Goal: Task Accomplishment & Management: Complete application form

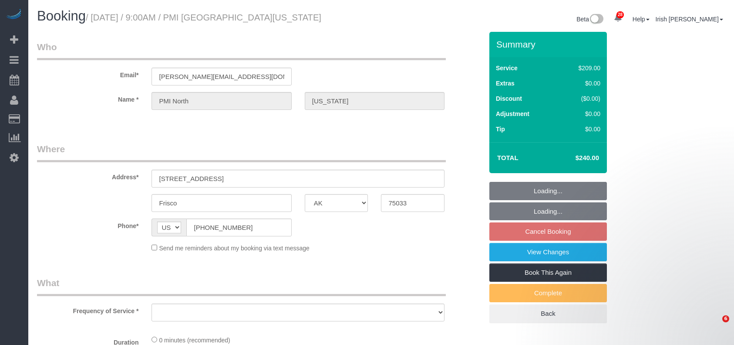
select select "TX"
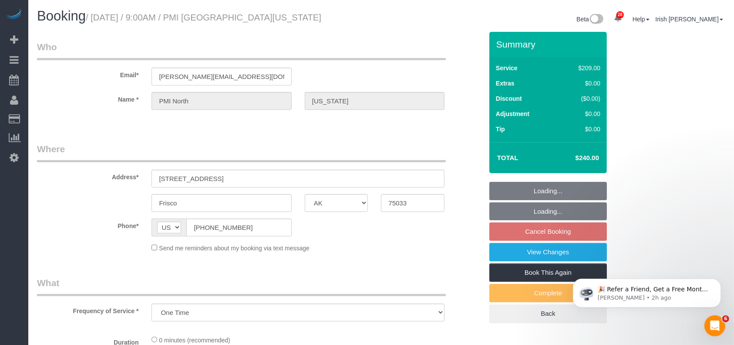
select select "object:18143"
select select "3"
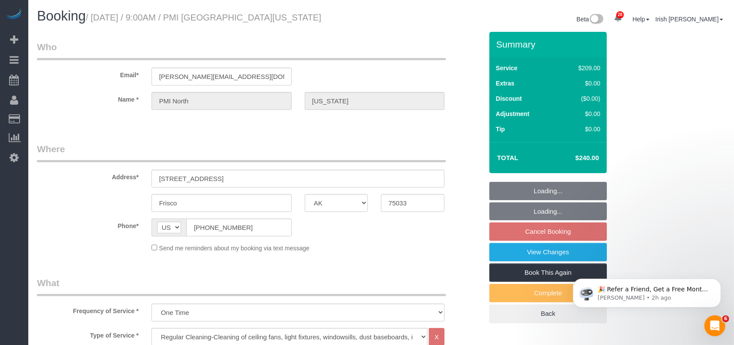
scroll to position [58, 0]
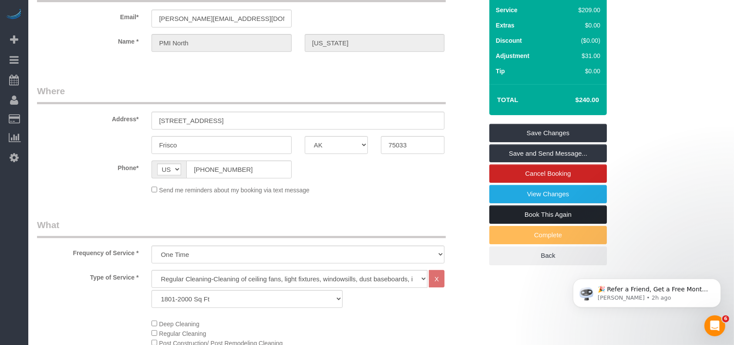
click at [523, 212] on link "Book This Again" at bounding box center [549, 214] width 118 height 18
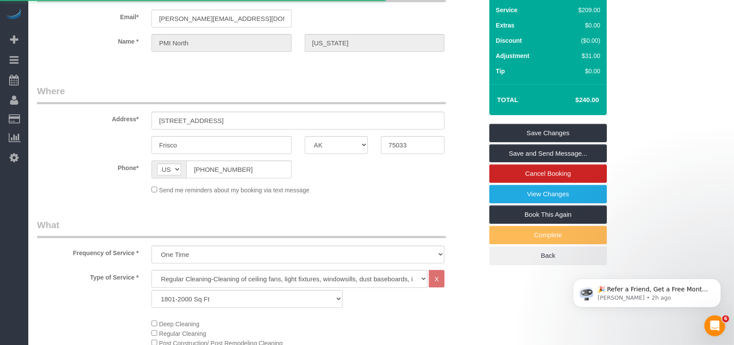
select select "TX"
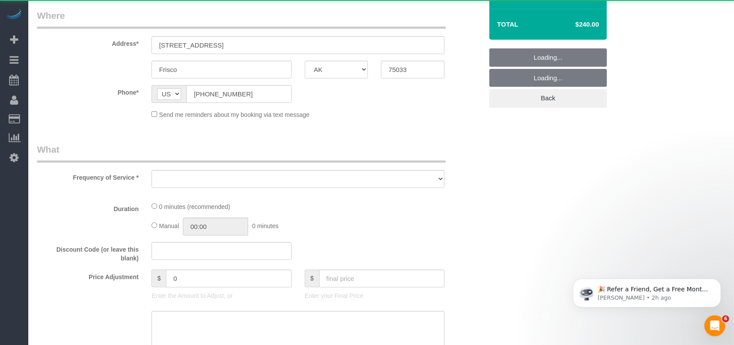
scroll to position [232, 0]
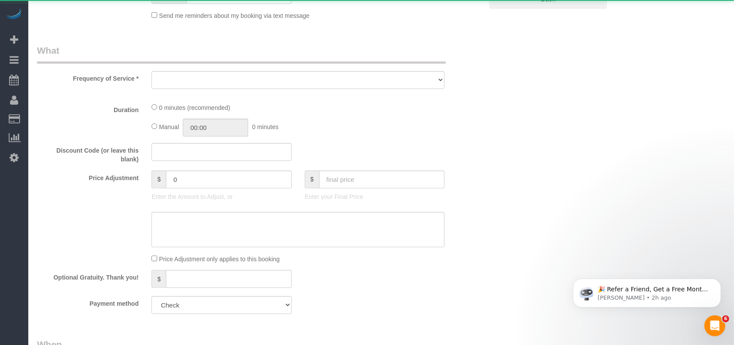
select select "object:18395"
select select "string:fspay"
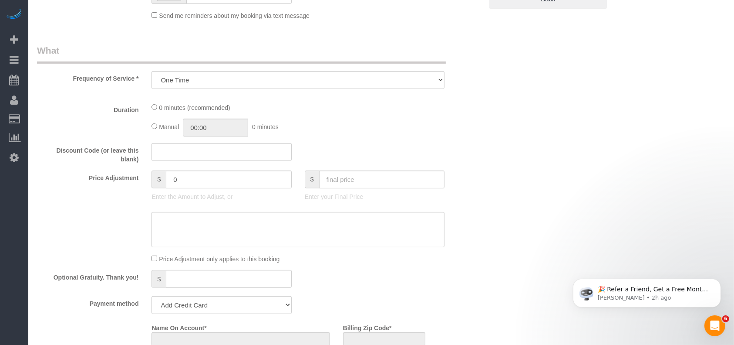
select select "object:18471"
select select "3"
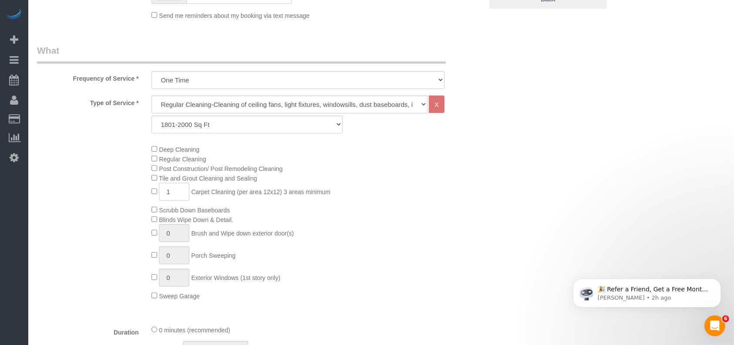
drag, startPoint x: 165, startPoint y: 193, endPoint x: 159, endPoint y: 194, distance: 5.7
click at [160, 194] on input "1" at bounding box center [174, 191] width 30 height 18
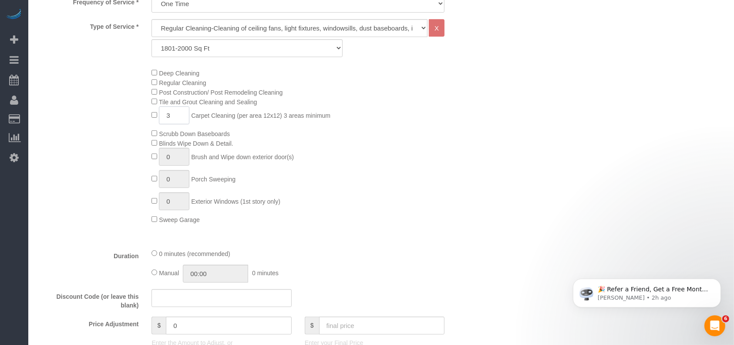
scroll to position [464, 0]
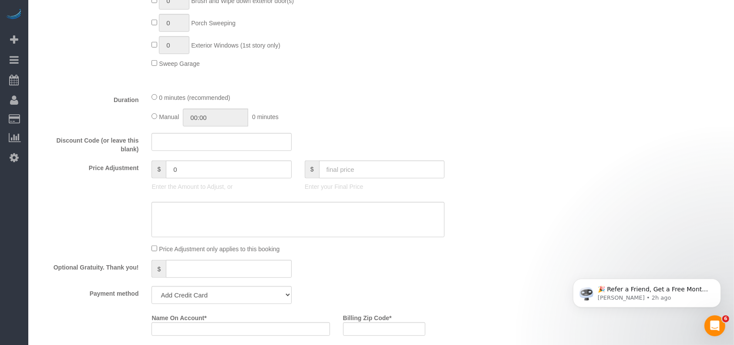
type input "3"
click at [359, 168] on input "text" at bounding box center [382, 169] width 126 height 18
type input "180"
type input "-176"
click at [272, 221] on textarea at bounding box center [298, 220] width 293 height 36
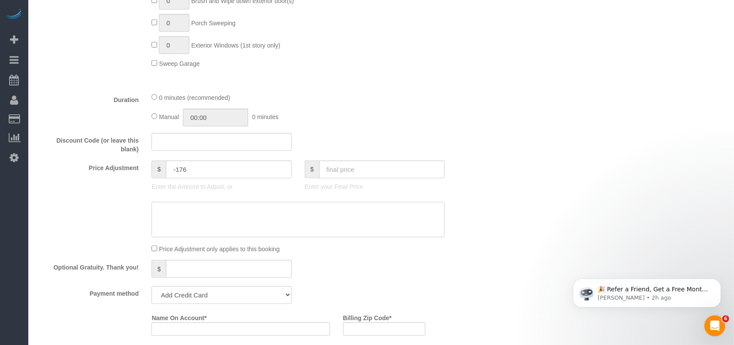
type textarea "$"
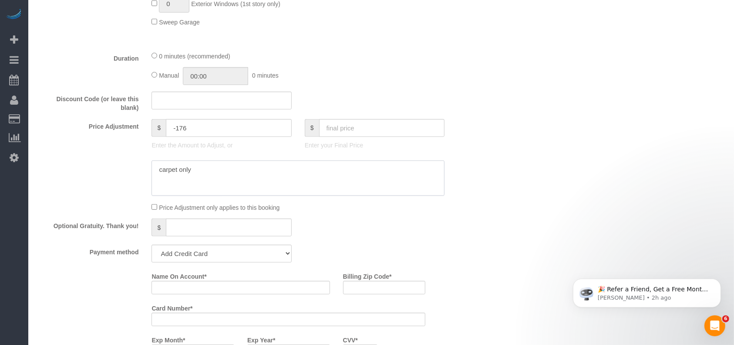
scroll to position [639, 0]
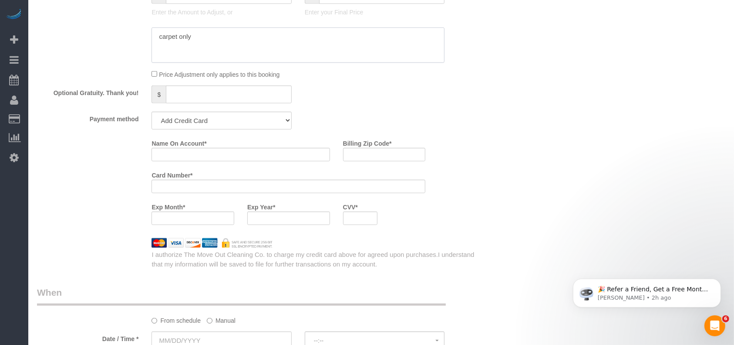
type textarea "carpet only"
click at [244, 122] on select "Mastercard - 5240 - 06/2028 (Default) Add Credit Card ─────────────── Cash Chec…" at bounding box center [222, 121] width 140 height 18
select select "string:check"
click at [152, 114] on select "Mastercard - 5240 - 06/2028 (Default) Add Credit Card ─────────────── Cash Chec…" at bounding box center [222, 121] width 140 height 18
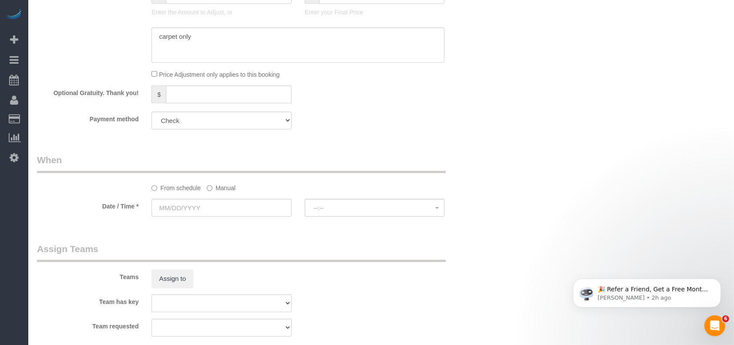
click at [226, 189] on label "Manual" at bounding box center [221, 186] width 29 height 12
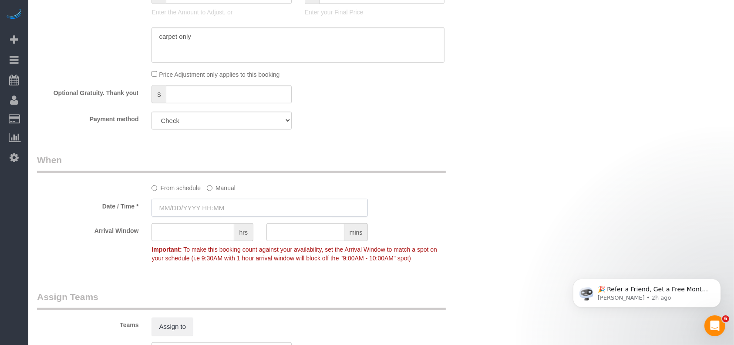
click at [215, 209] on input "text" at bounding box center [260, 208] width 216 height 18
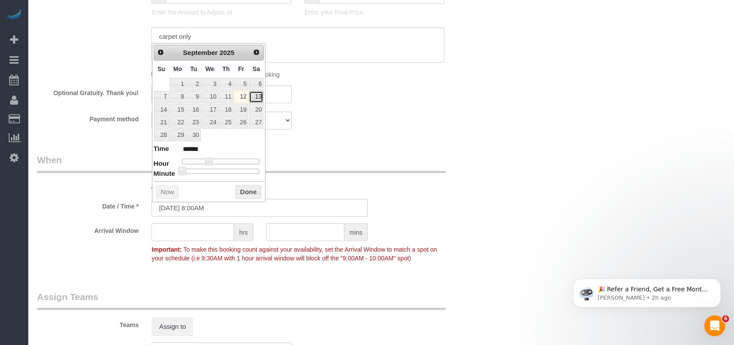
click at [258, 94] on link "13" at bounding box center [256, 97] width 14 height 12
type input "09/13/2025 8:00AM"
click at [247, 189] on button "Done" at bounding box center [249, 192] width 26 height 14
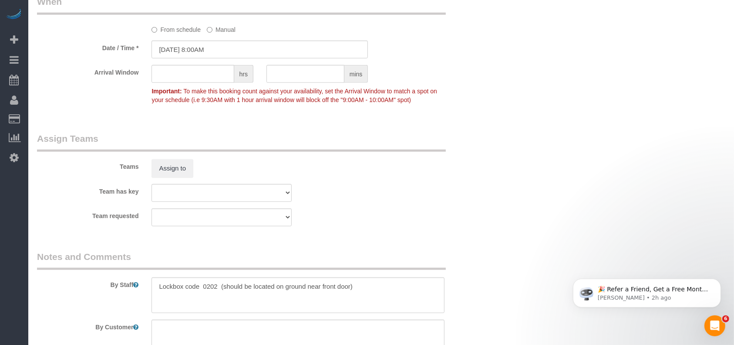
scroll to position [871, 0]
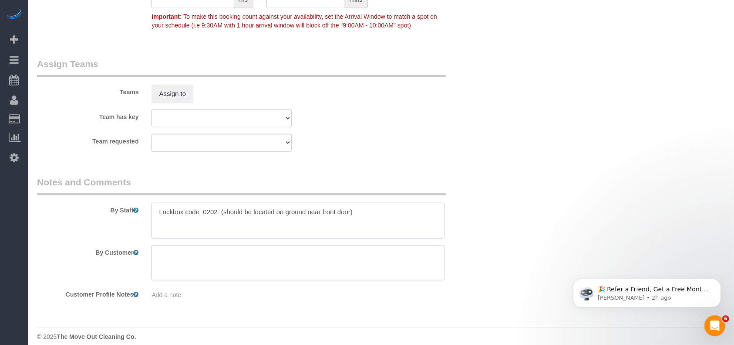
click at [373, 220] on textarea at bounding box center [298, 221] width 293 height 36
click at [154, 212] on textarea at bounding box center [298, 221] width 293 height 36
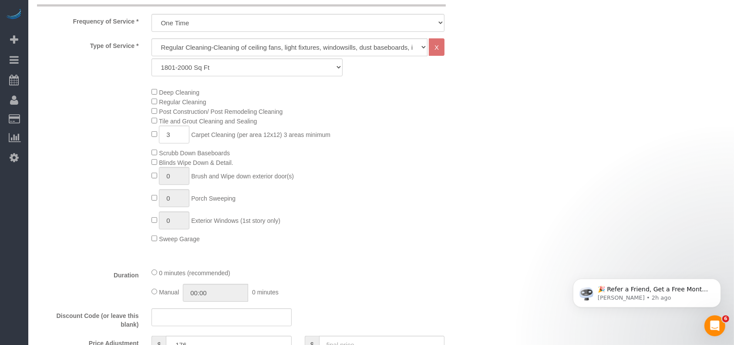
scroll to position [58, 0]
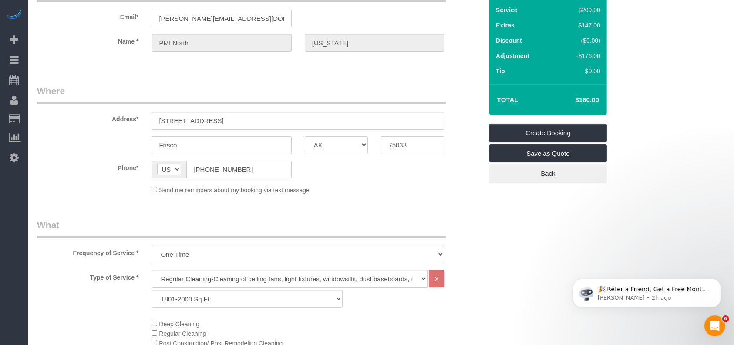
type textarea "* Lockbox code 0202 (should be located on ground near front door) * carpet clea…"
drag, startPoint x: 216, startPoint y: 120, endPoint x: 280, endPoint y: 122, distance: 64.1
click at [280, 122] on input "7367 Panicum Dr, TX 75033" at bounding box center [298, 121] width 293 height 18
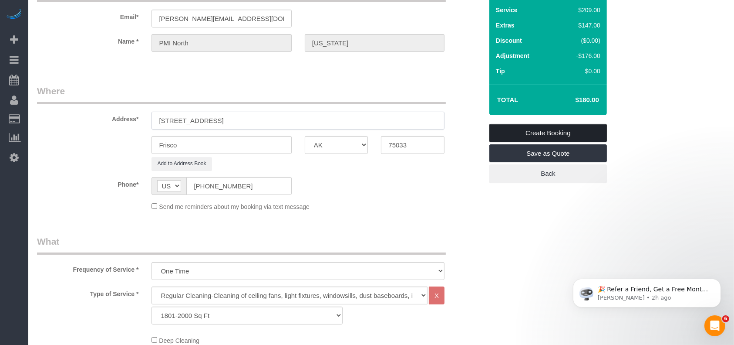
type input "7367 Panicum Dr,"
click at [561, 132] on link "Create Booking" at bounding box center [549, 133] width 118 height 18
